Goal: Task Accomplishment & Management: Use online tool/utility

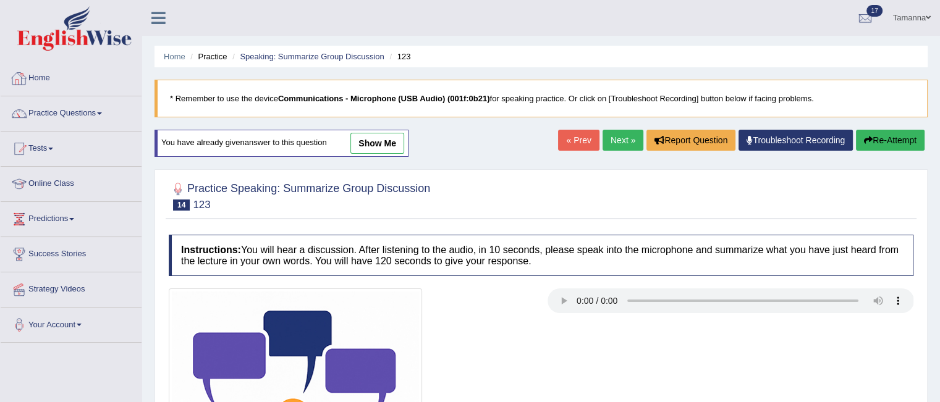
click at [30, 77] on link "Home" at bounding box center [71, 76] width 141 height 31
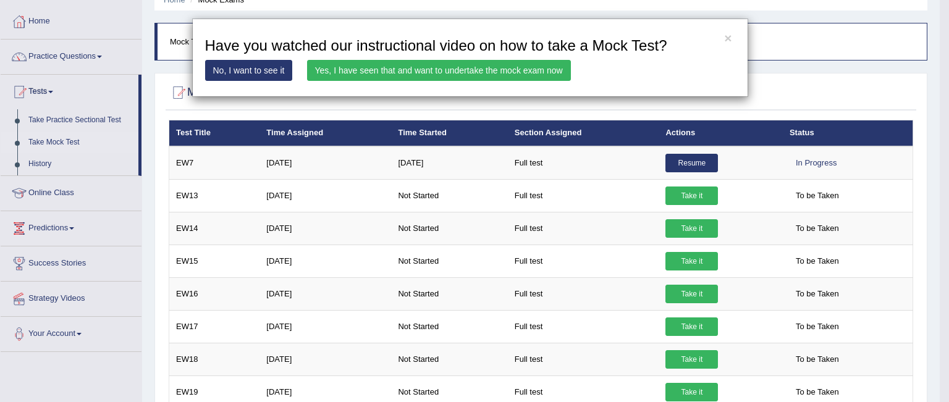
click at [430, 62] on link "Yes, I have seen that and want to undertake the mock exam now" at bounding box center [439, 70] width 264 height 21
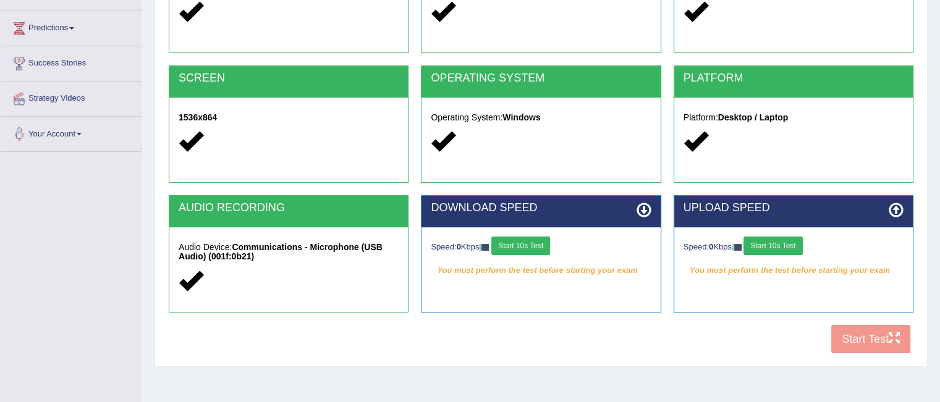
scroll to position [201, 0]
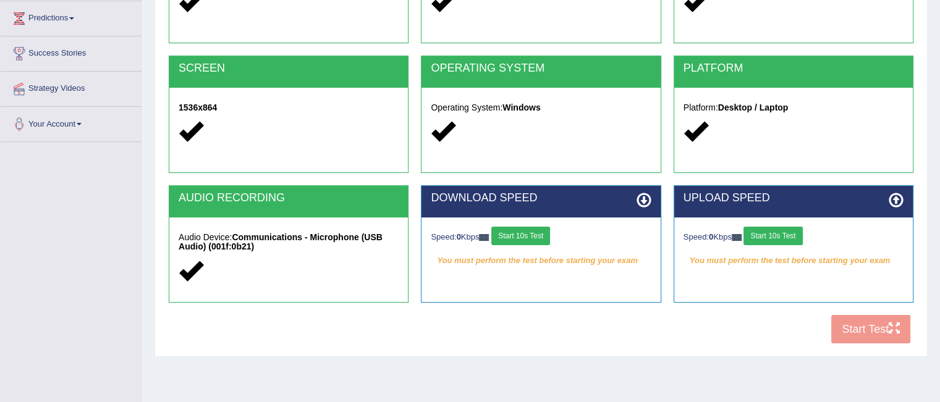
click at [776, 236] on button "Start 10s Test" at bounding box center [773, 236] width 59 height 19
click at [507, 235] on button "Start 10s Test" at bounding box center [520, 236] width 59 height 19
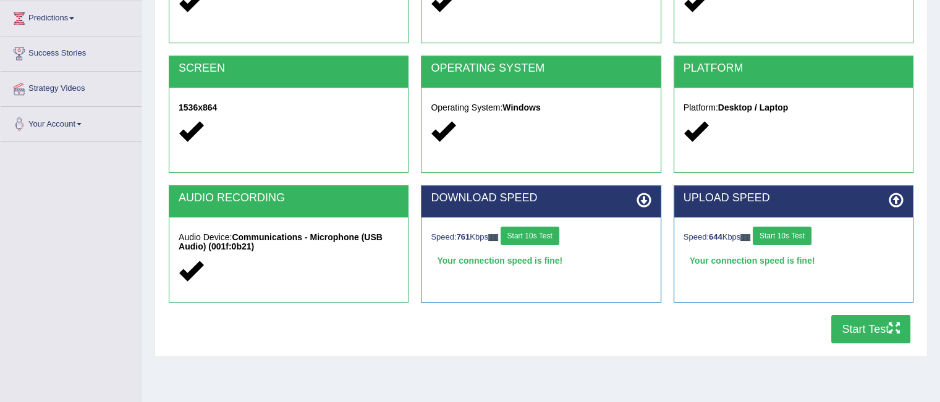
click at [848, 323] on button "Start Test" at bounding box center [870, 329] width 79 height 28
